Goal: Find specific page/section: Locate item on page

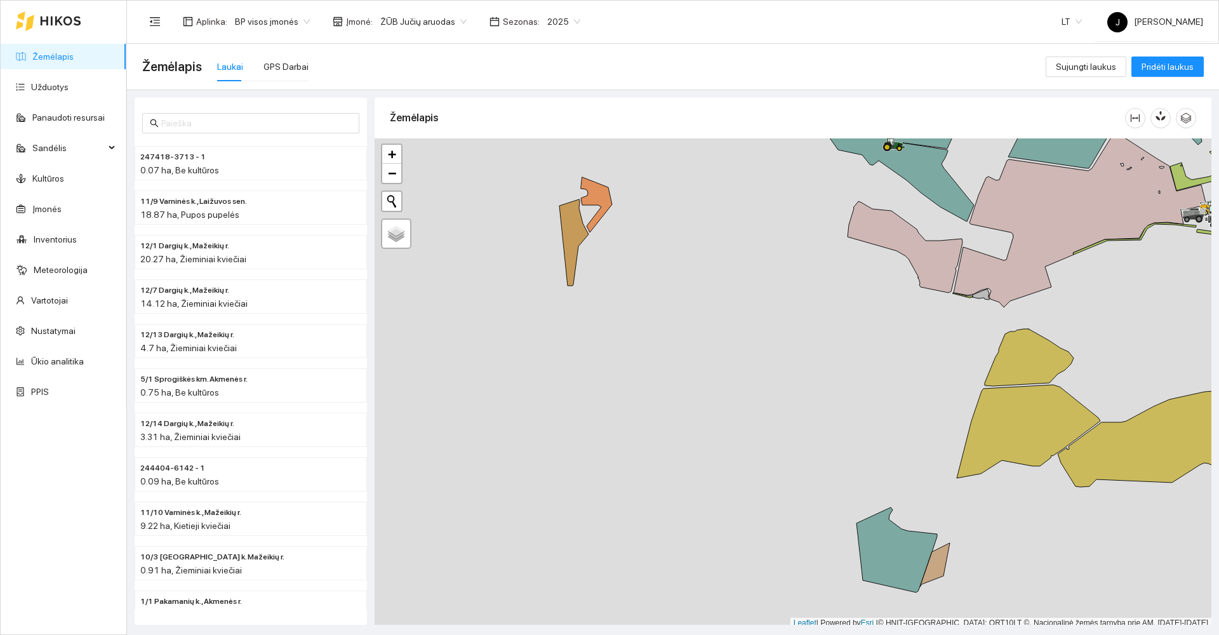
scroll to position [4, 0]
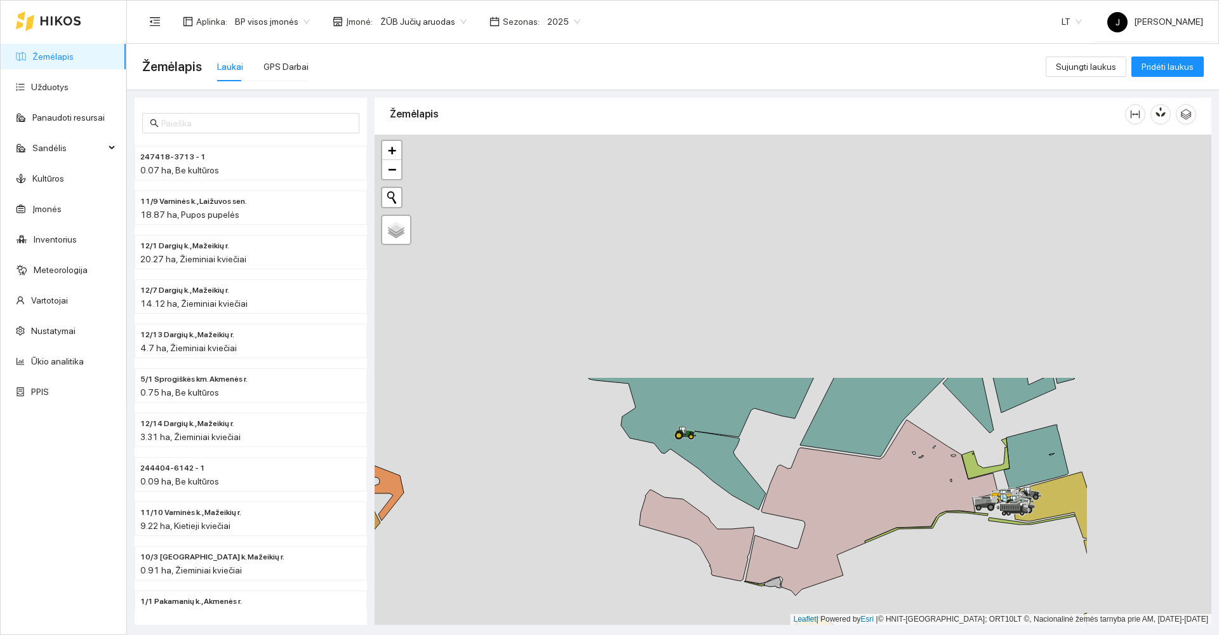
drag, startPoint x: 761, startPoint y: 332, endPoint x: 574, endPoint y: 605, distance: 331.2
click at [574, 612] on div at bounding box center [793, 380] width 837 height 490
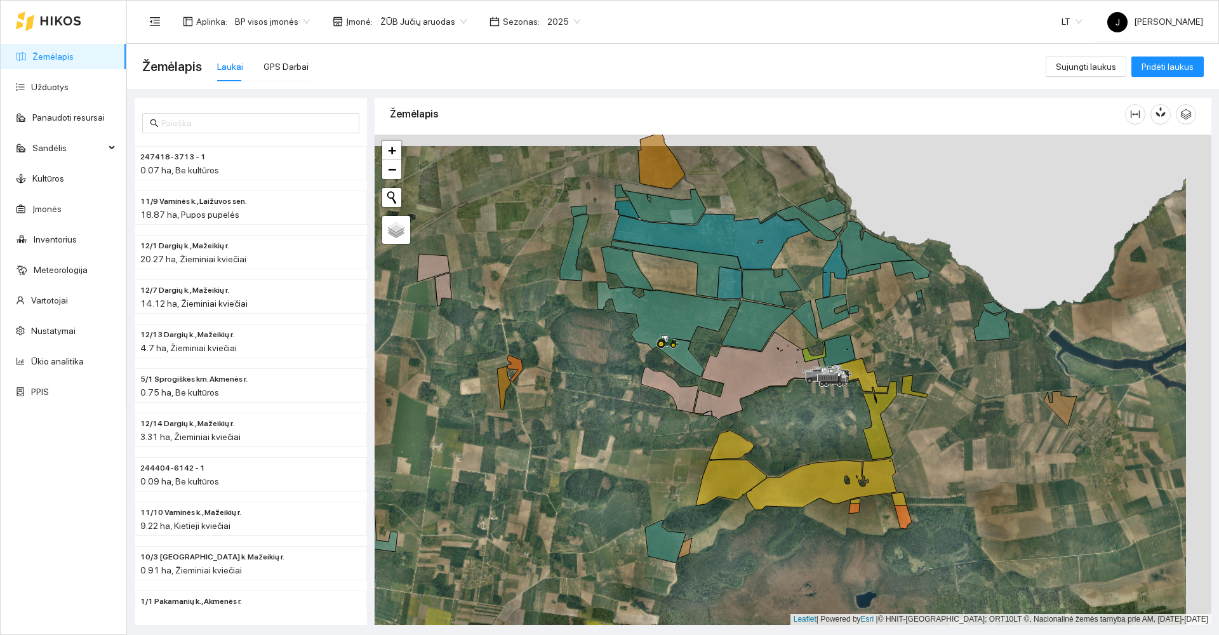
drag, startPoint x: 662, startPoint y: 341, endPoint x: 493, endPoint y: 419, distance: 185.9
click at [657, 349] on icon at bounding box center [661, 344] width 9 height 9
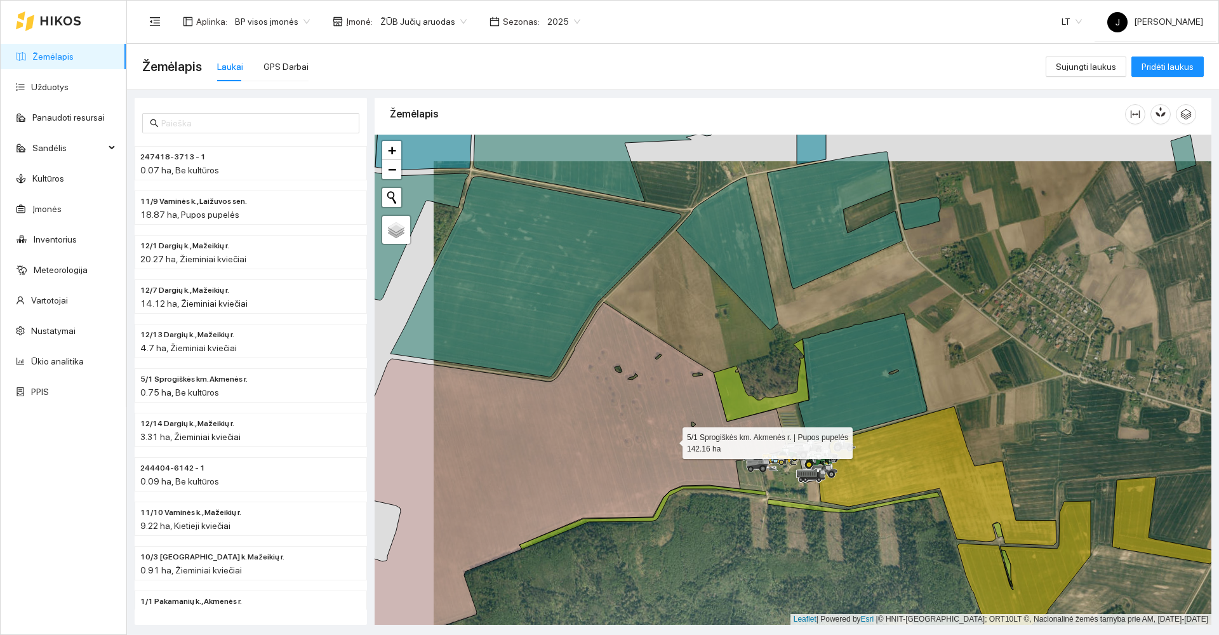
drag, startPoint x: 590, startPoint y: 403, endPoint x: 730, endPoint y: 450, distance: 148.0
click at [734, 453] on icon at bounding box center [568, 478] width 438 height 352
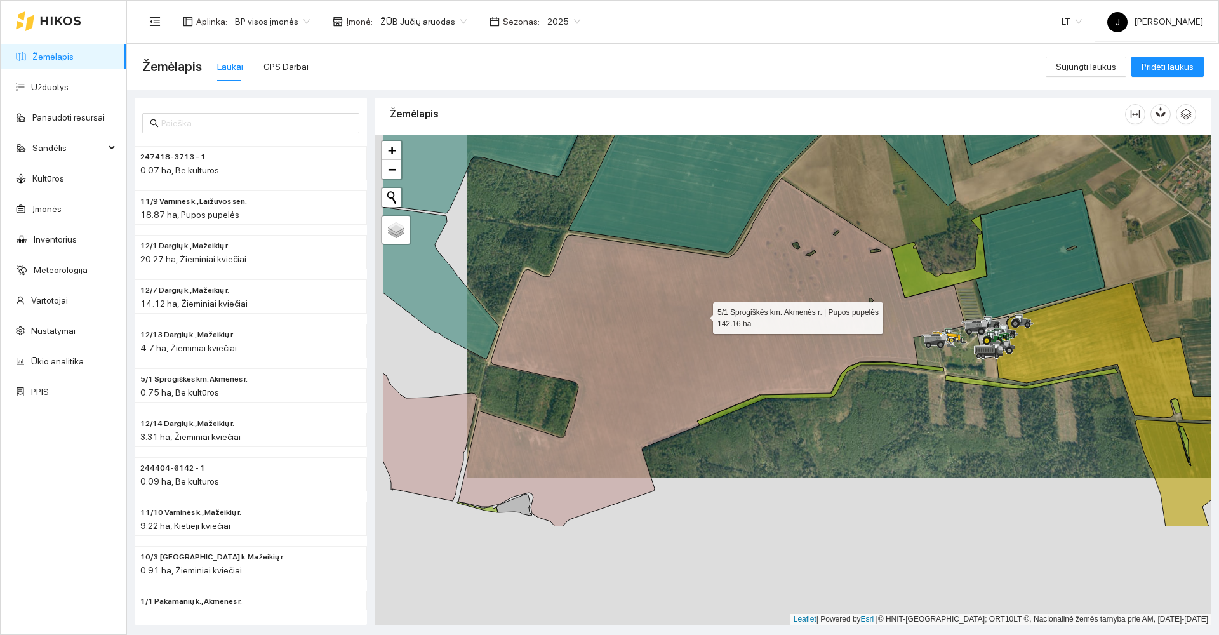
drag, startPoint x: 609, startPoint y: 464, endPoint x: 701, endPoint y: 314, distance: 175.4
click at [701, 314] on icon at bounding box center [712, 352] width 507 height 349
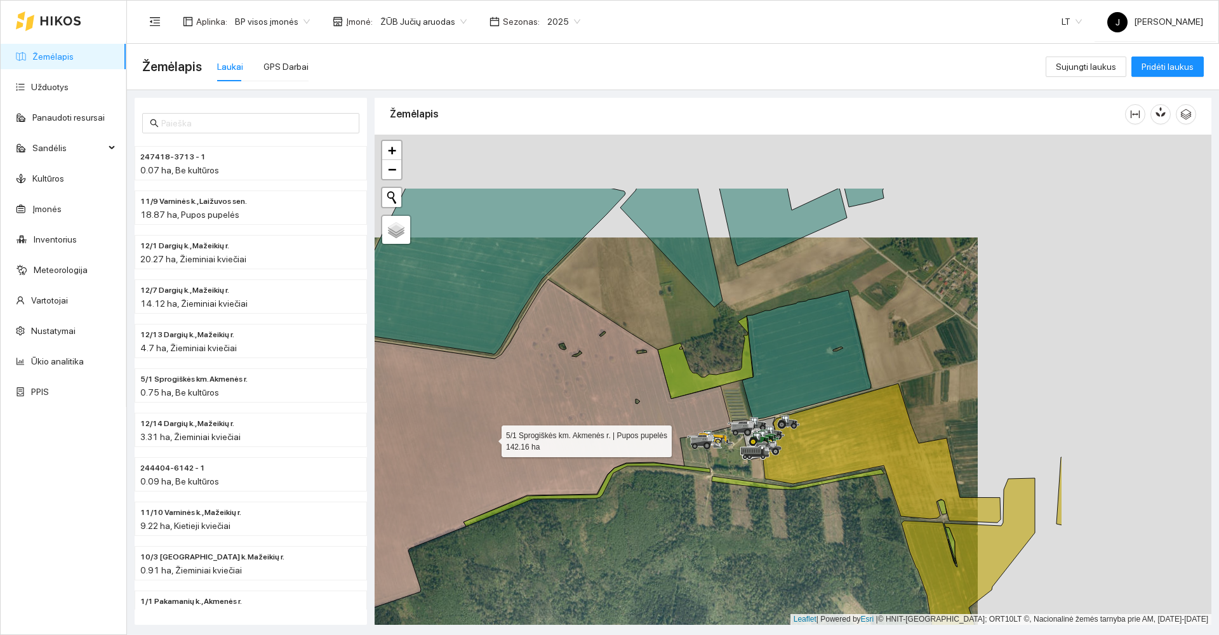
drag, startPoint x: 658, startPoint y: 382, endPoint x: 372, endPoint y: 459, distance: 296.4
click at [372, 459] on div "Žemėlapis" at bounding box center [793, 361] width 845 height 527
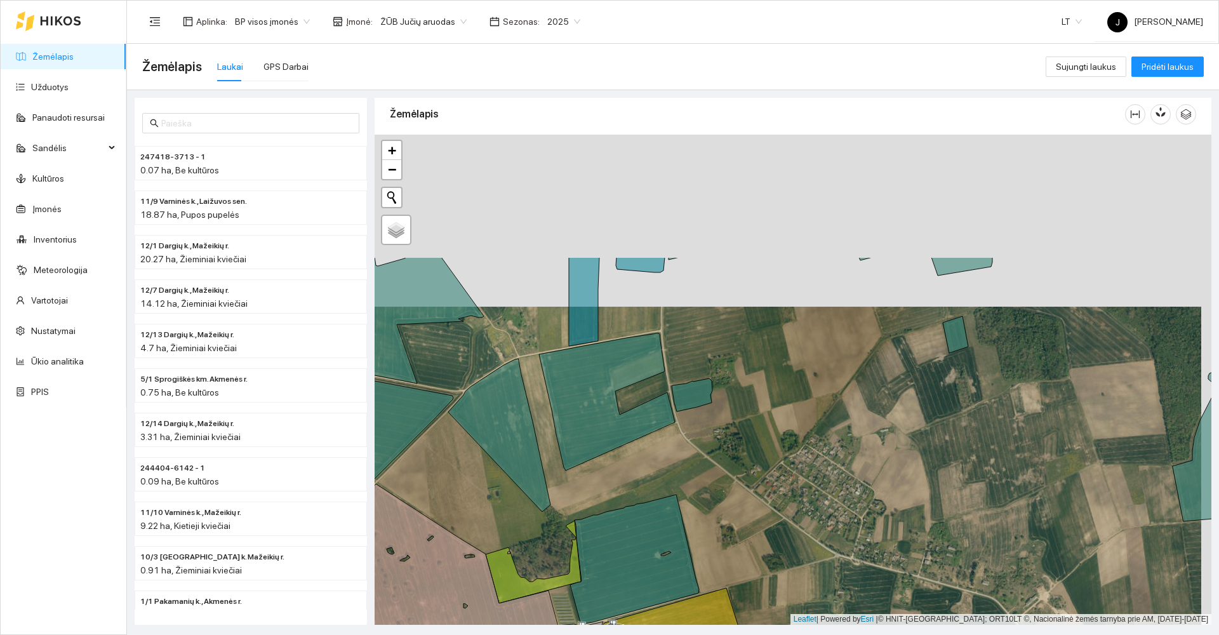
drag, startPoint x: 652, startPoint y: 288, endPoint x: 645, endPoint y: 464, distance: 176.0
click at [641, 462] on div at bounding box center [793, 380] width 837 height 490
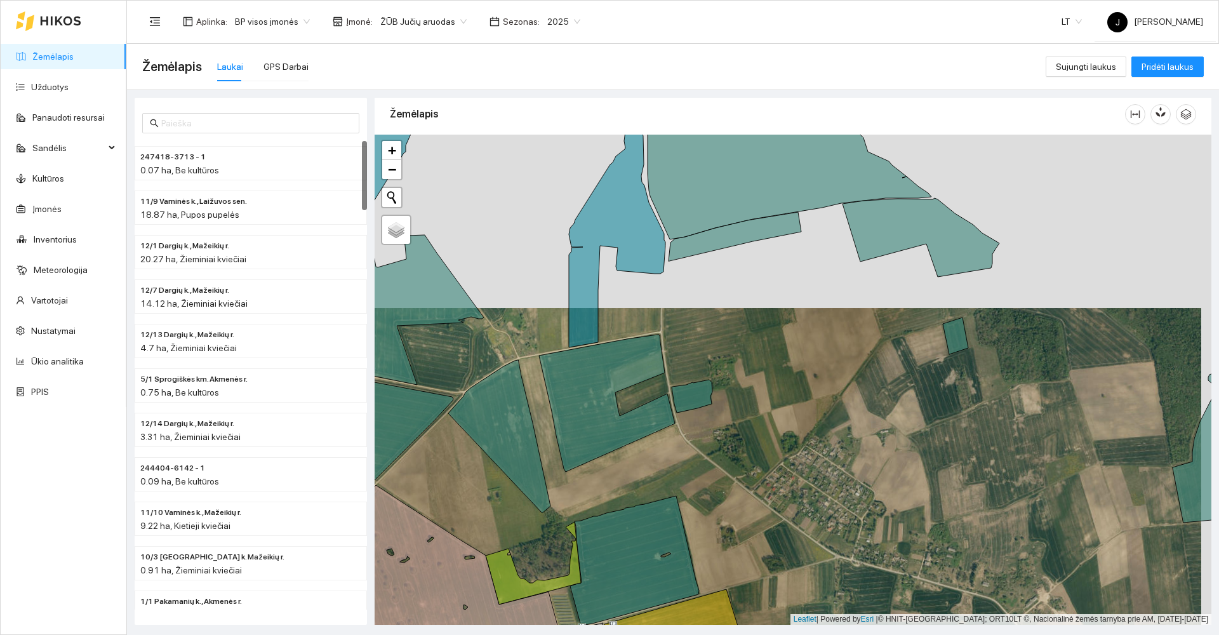
click at [519, 408] on div at bounding box center [793, 380] width 837 height 490
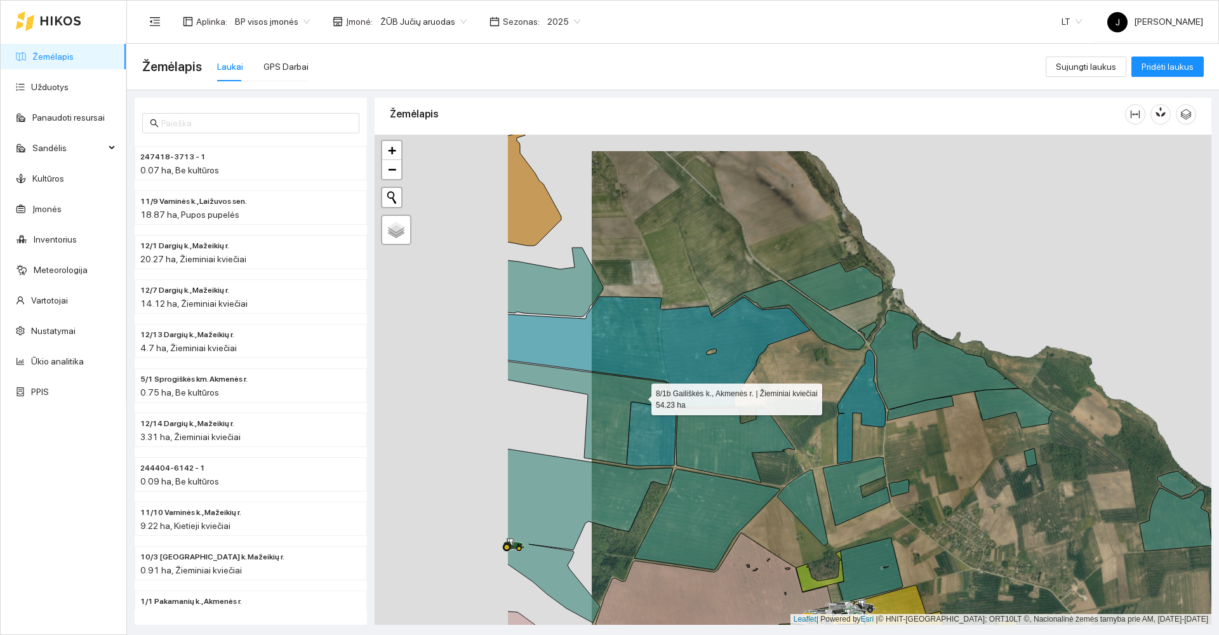
drag, startPoint x: 411, startPoint y: 379, endPoint x: 669, endPoint y: 403, distance: 259.6
click at [669, 403] on icon at bounding box center [590, 413] width 167 height 104
